Goal: Navigation & Orientation: Find specific page/section

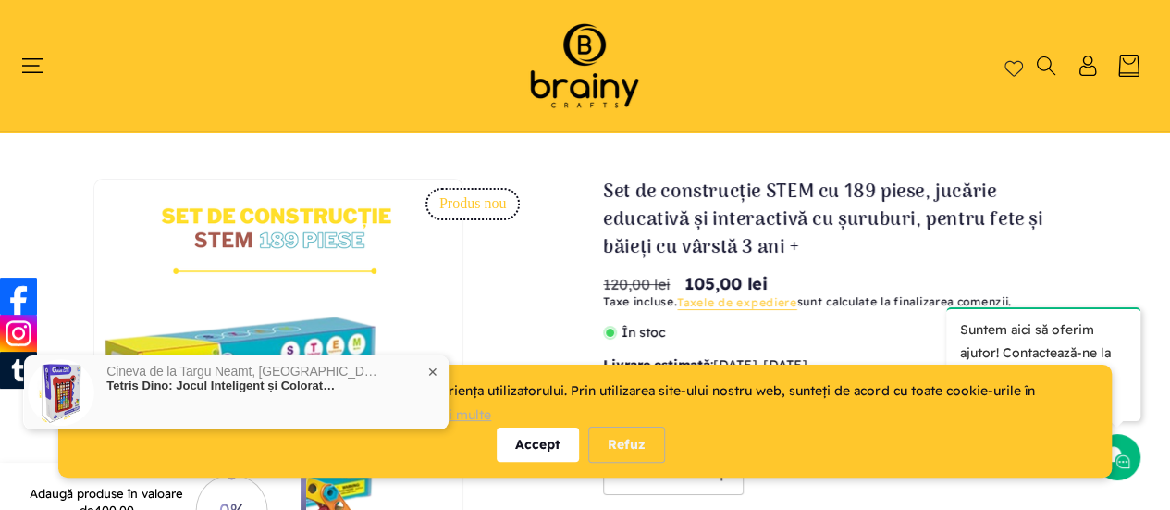
click at [538, 447] on div "Accept" at bounding box center [538, 444] width 82 height 34
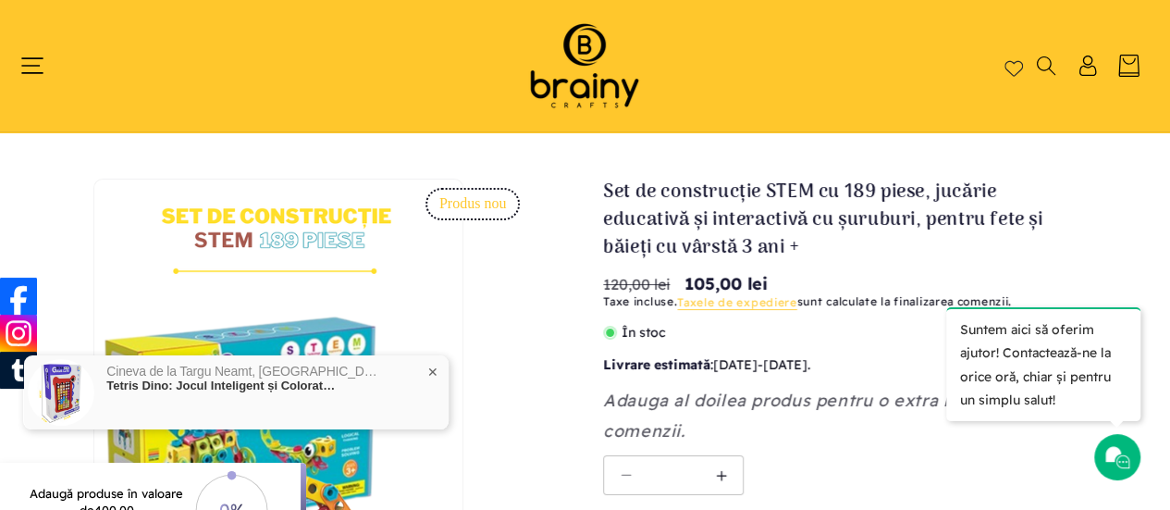
click at [39, 73] on icon "Meniu" at bounding box center [32, 65] width 22 height 15
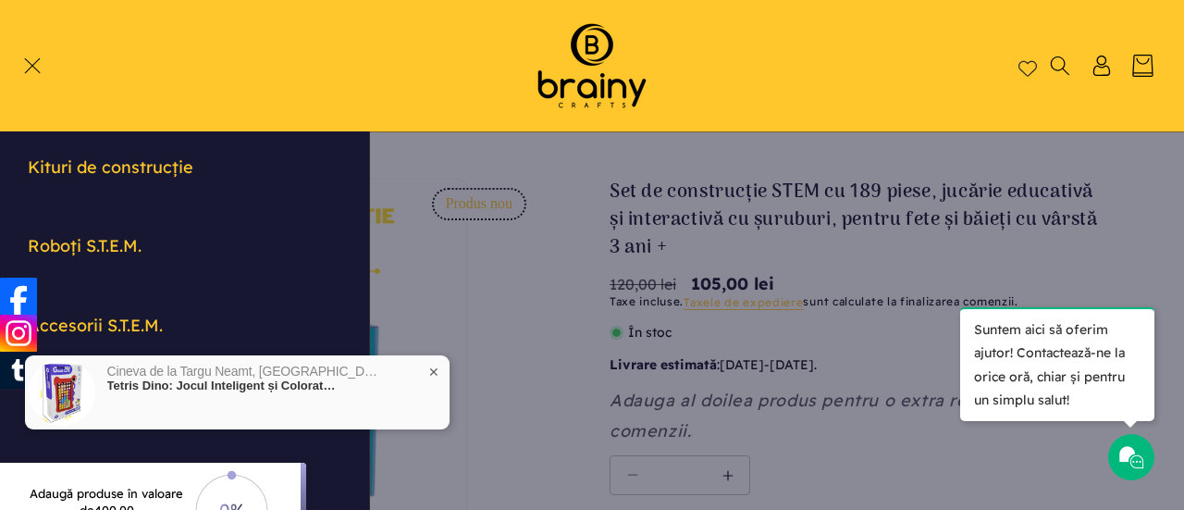
scroll to position [185, 0]
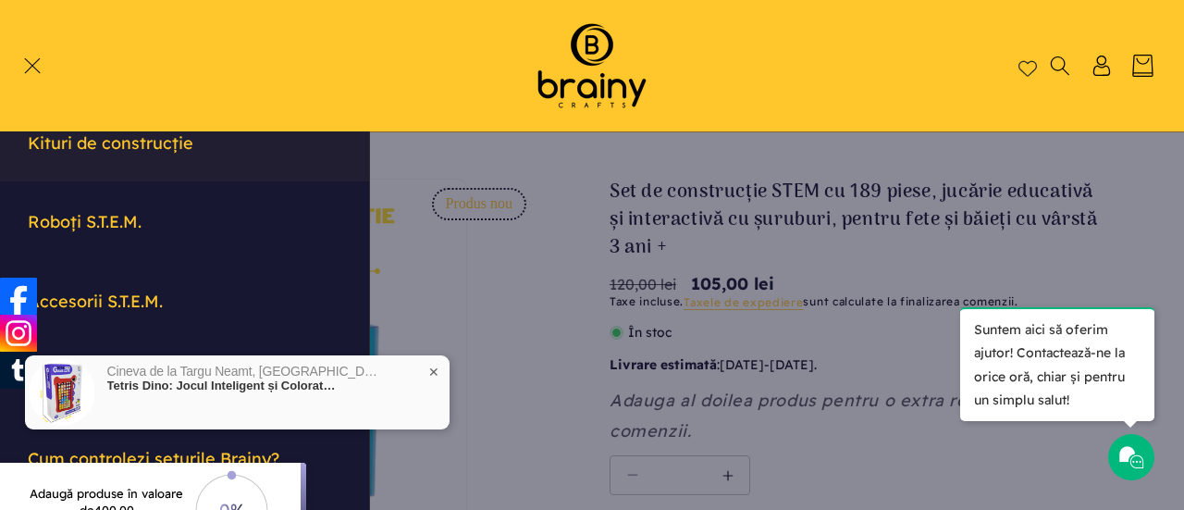
click at [180, 149] on link "Kituri de construcție" at bounding box center [184, 143] width 369 height 77
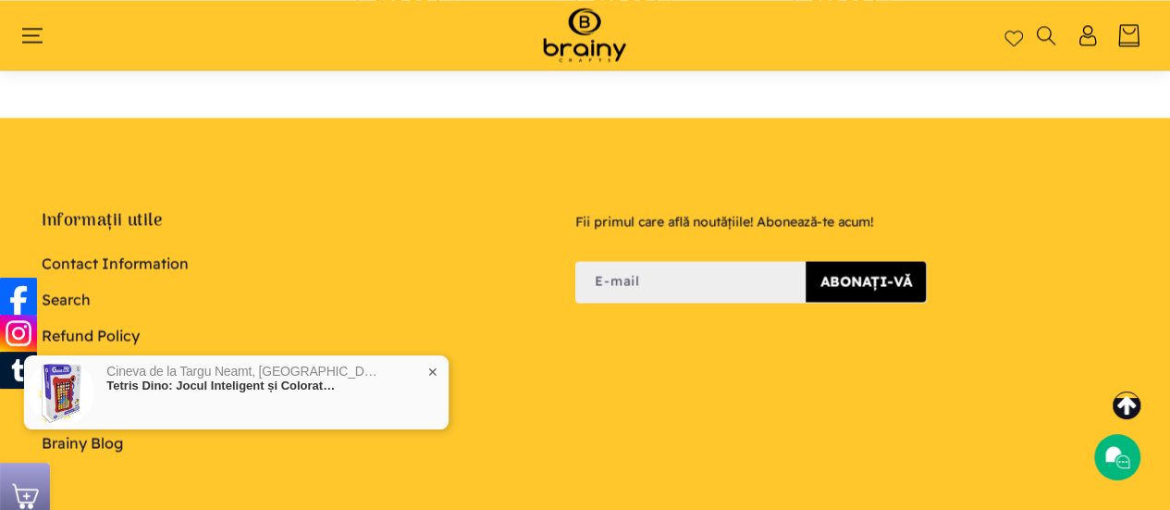
scroll to position [1325, 0]
